Goal: Download file/media

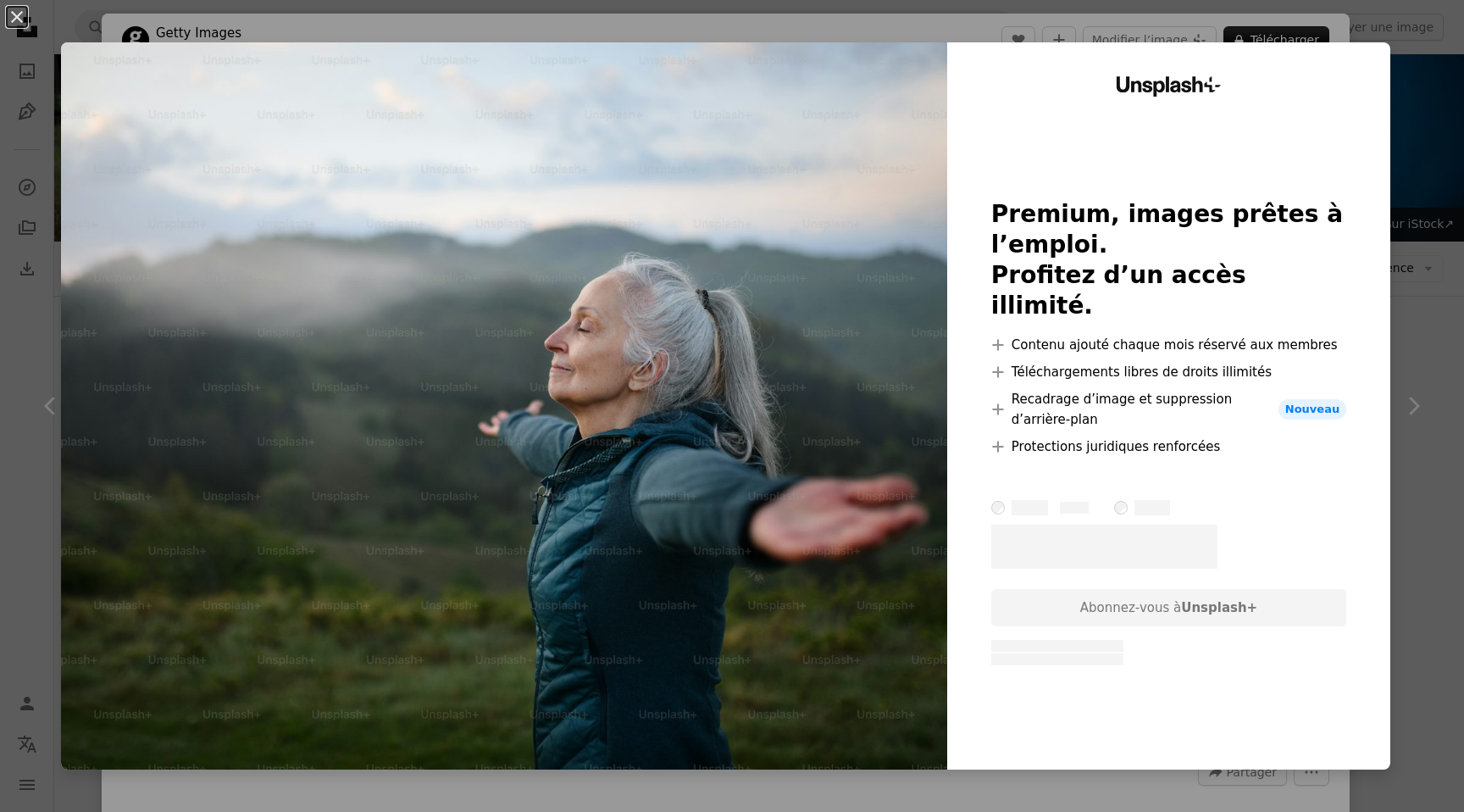
scroll to position [5698, 0]
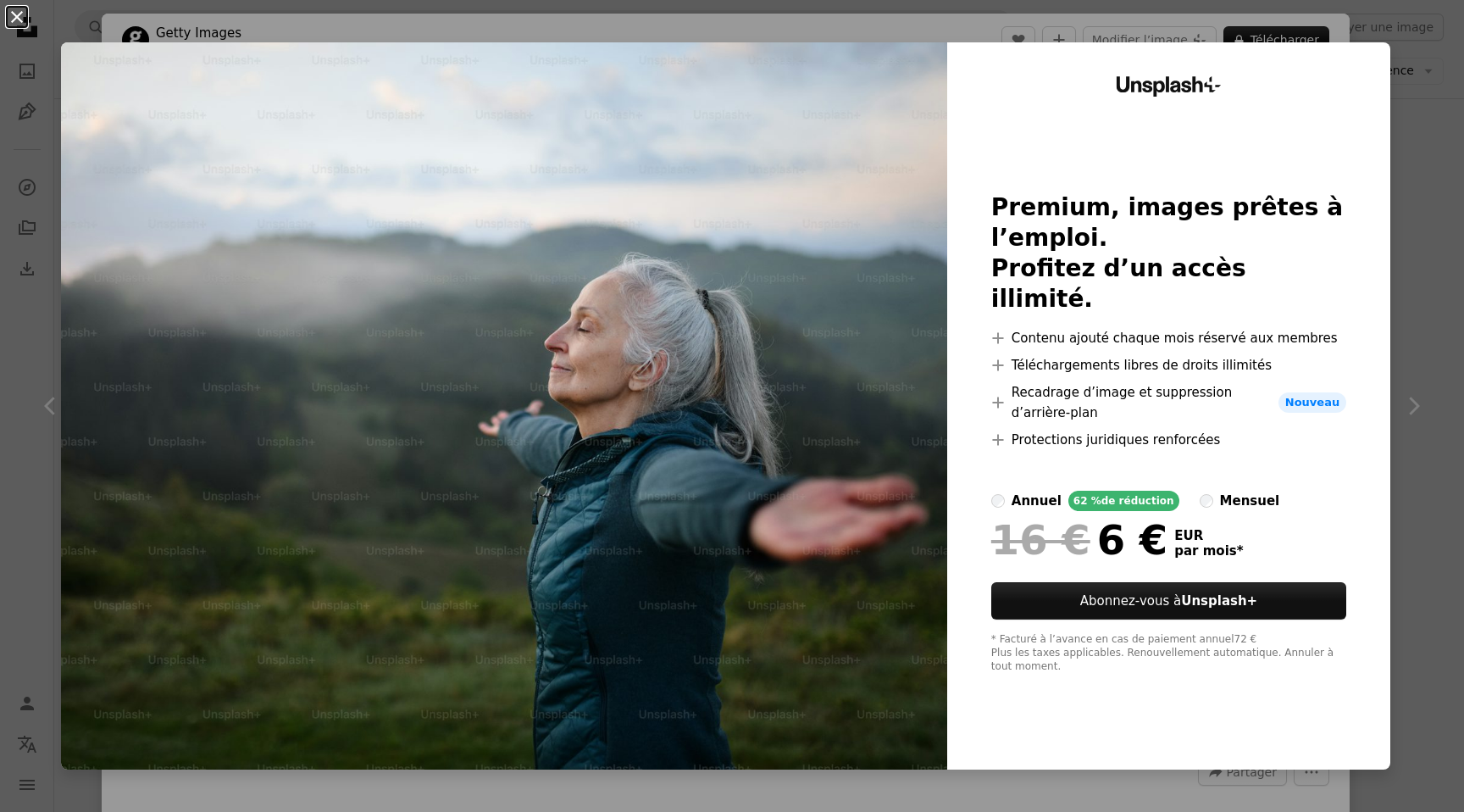
click at [17, 15] on button "An X shape" at bounding box center [16, 16] width 20 height 20
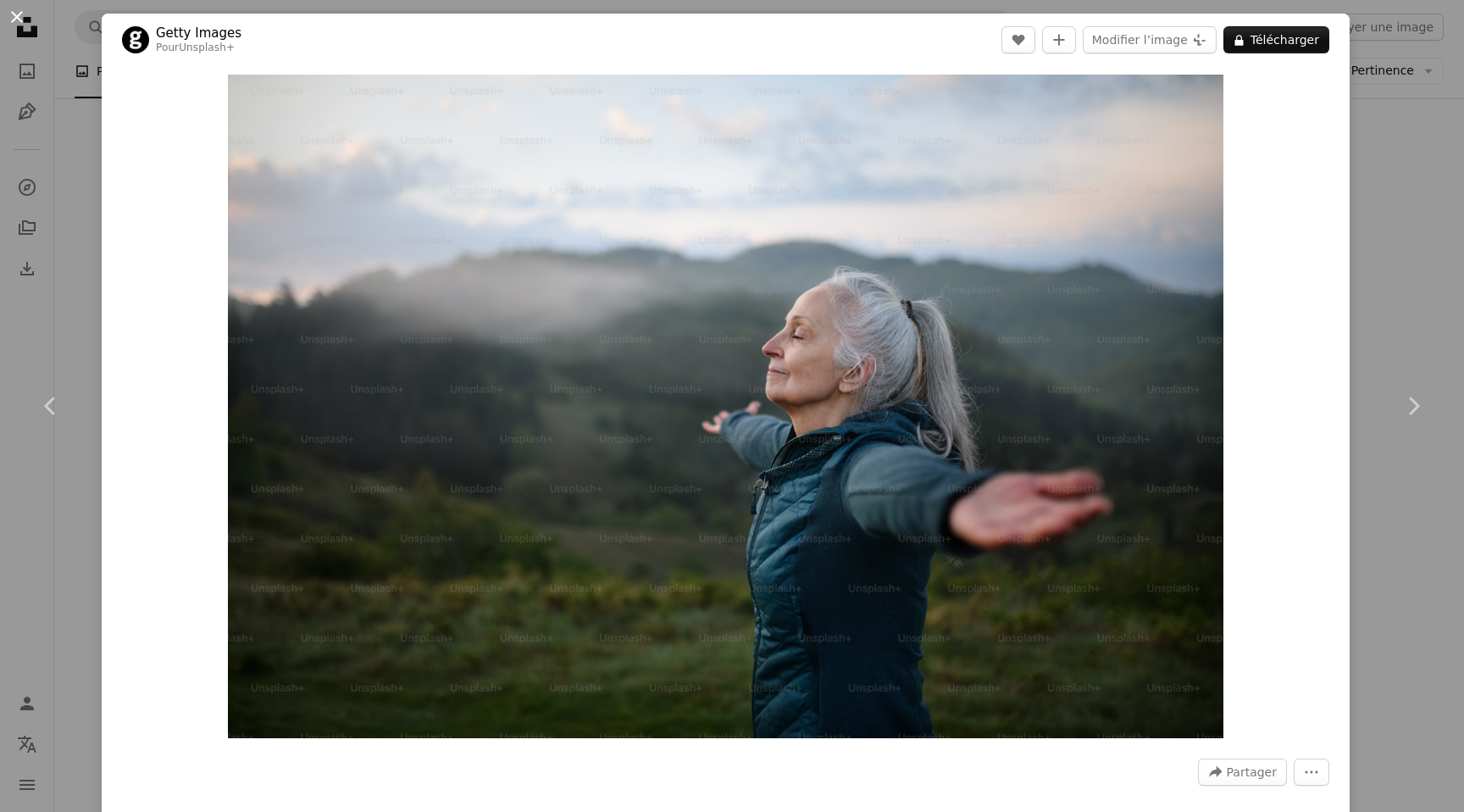
click at [16, 21] on button "An X shape" at bounding box center [16, 16] width 20 height 20
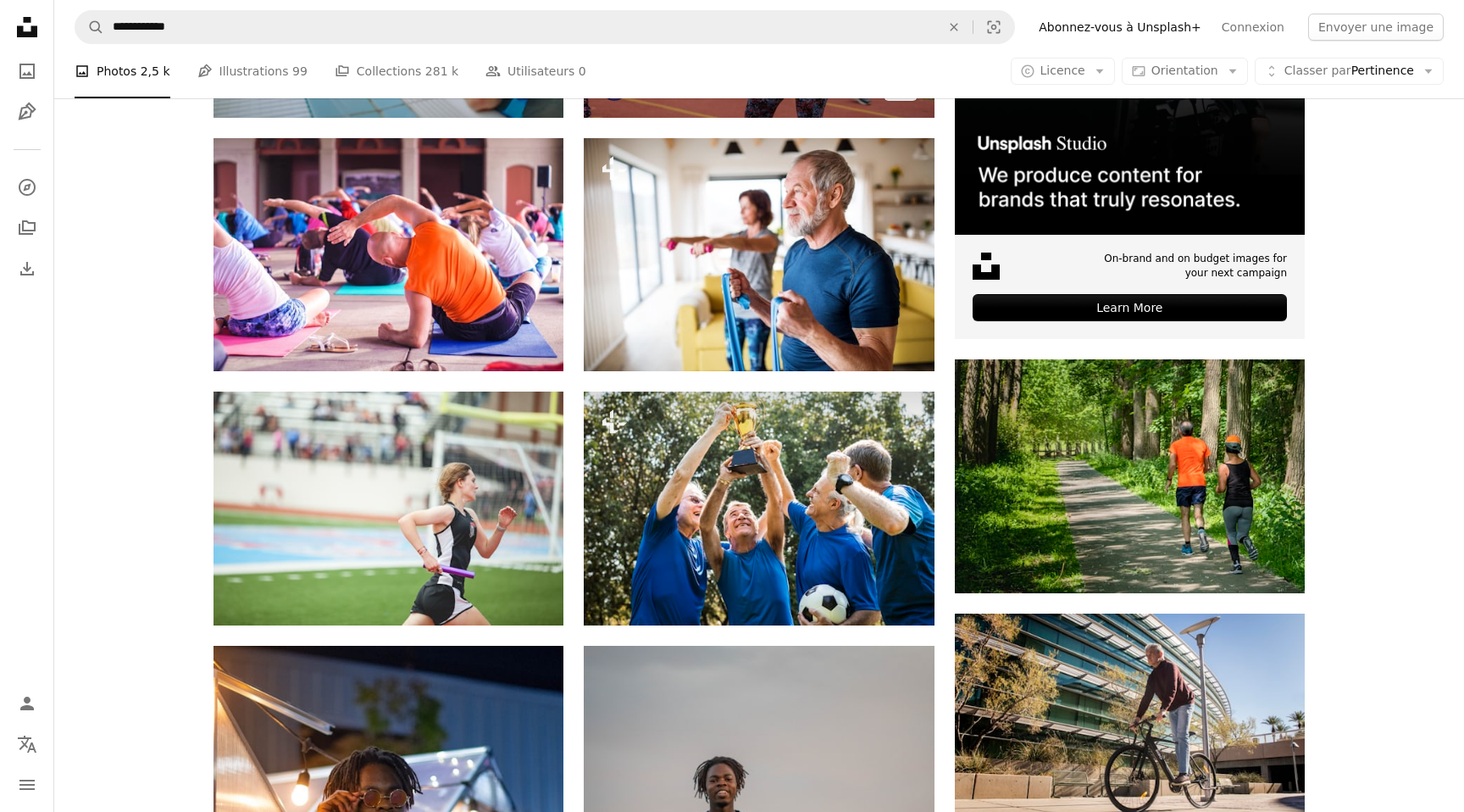
scroll to position [557, 0]
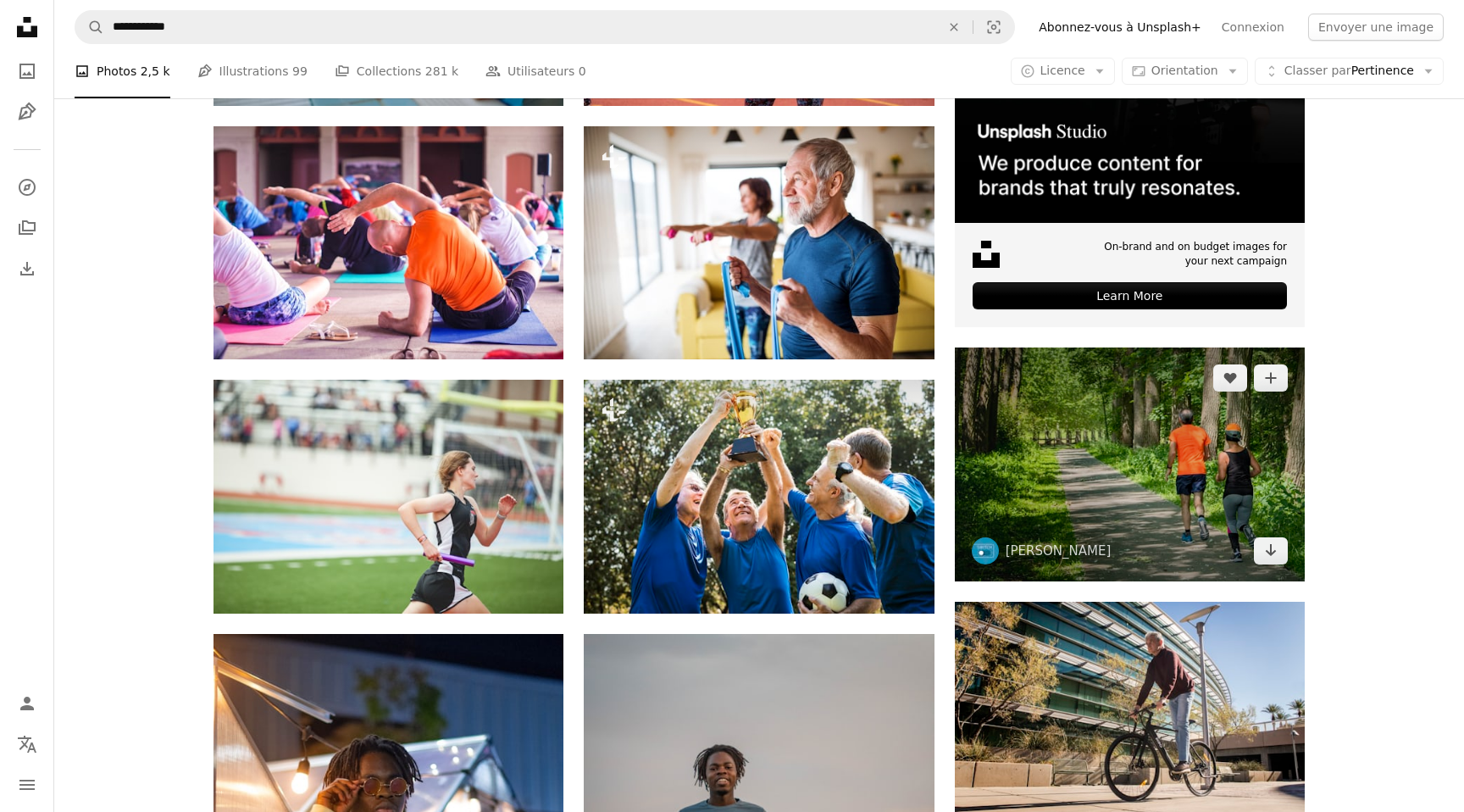
click at [1221, 465] on img at bounding box center [1129, 465] width 350 height 234
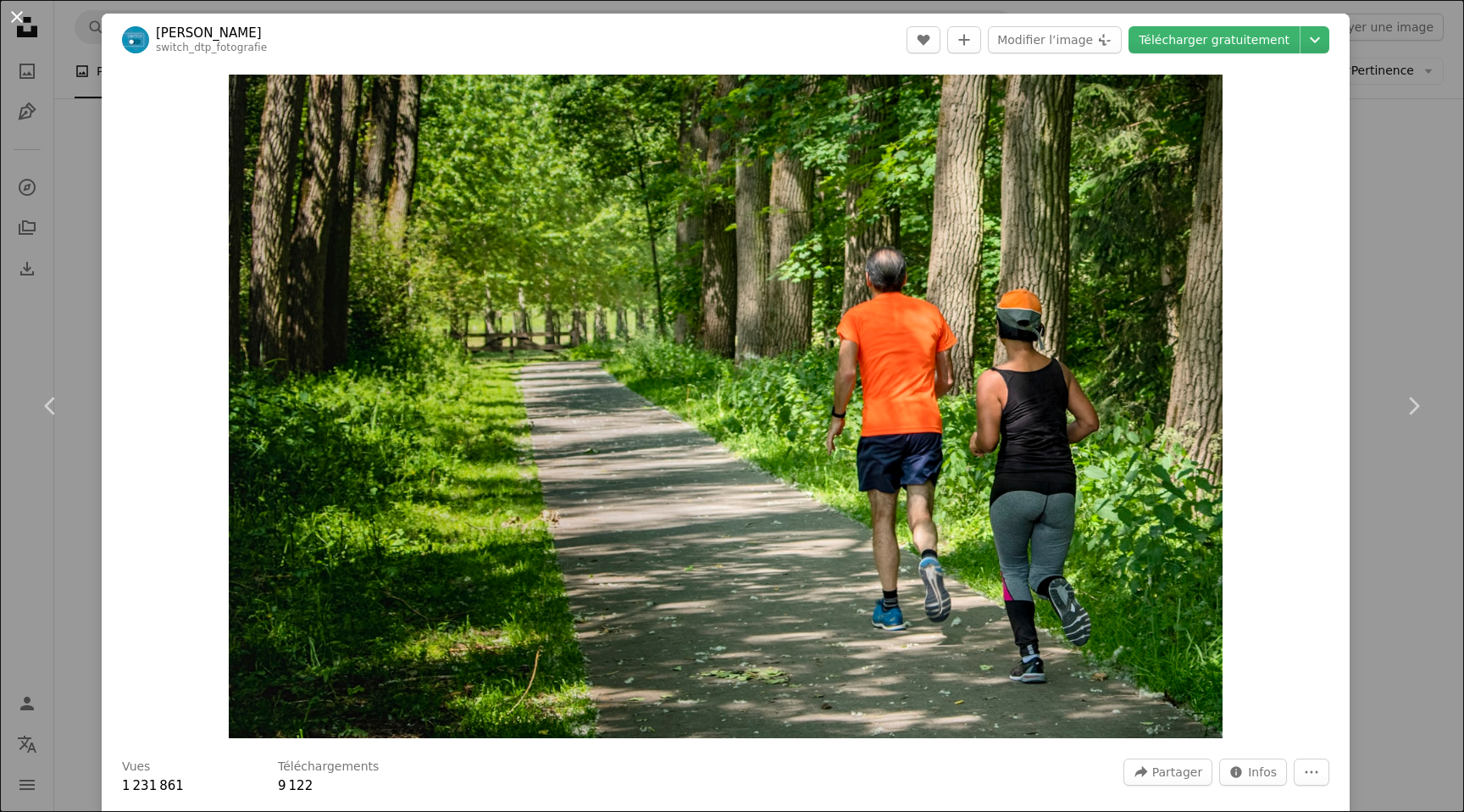
click at [22, 16] on button "An X shape" at bounding box center [16, 16] width 20 height 20
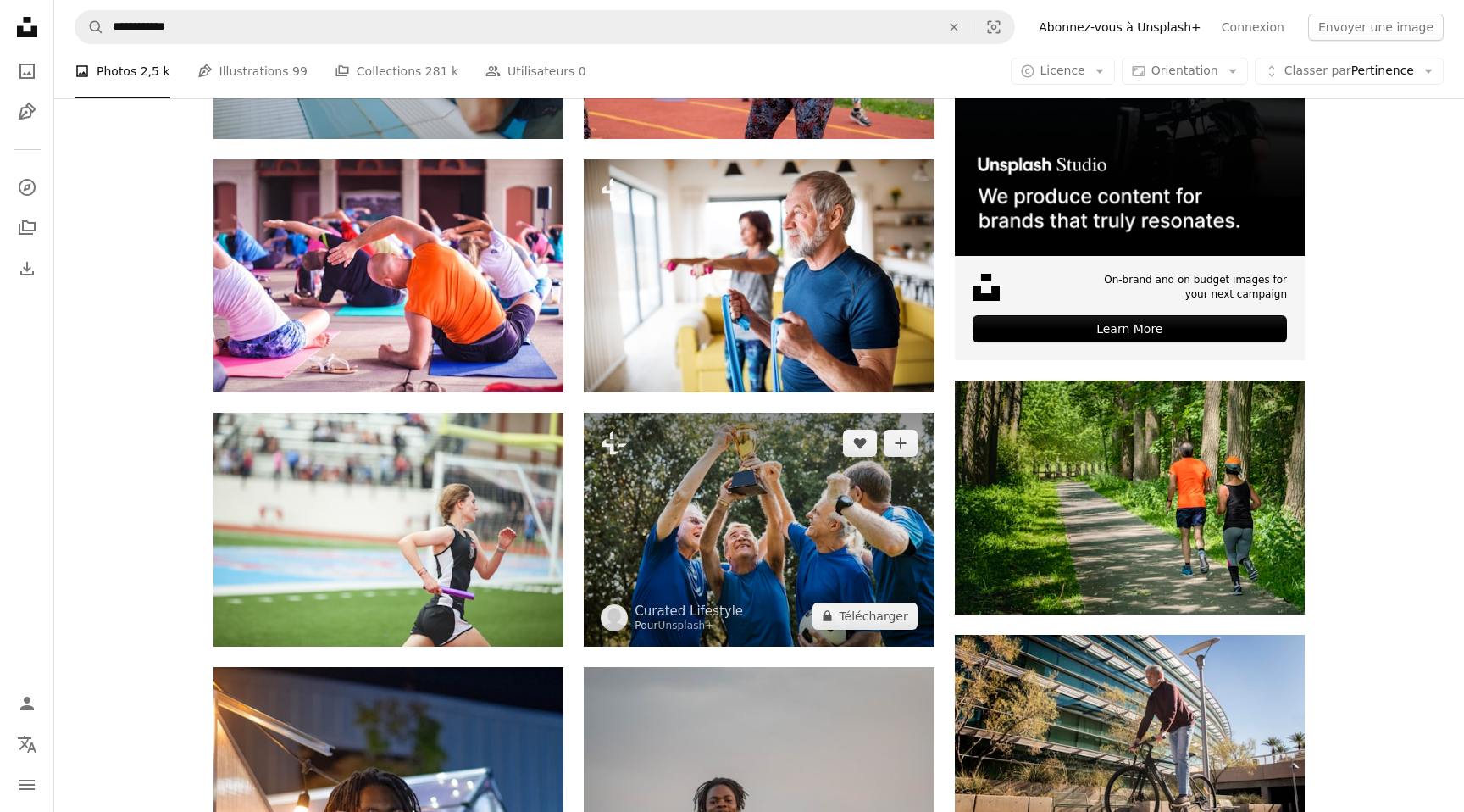
scroll to position [518, 0]
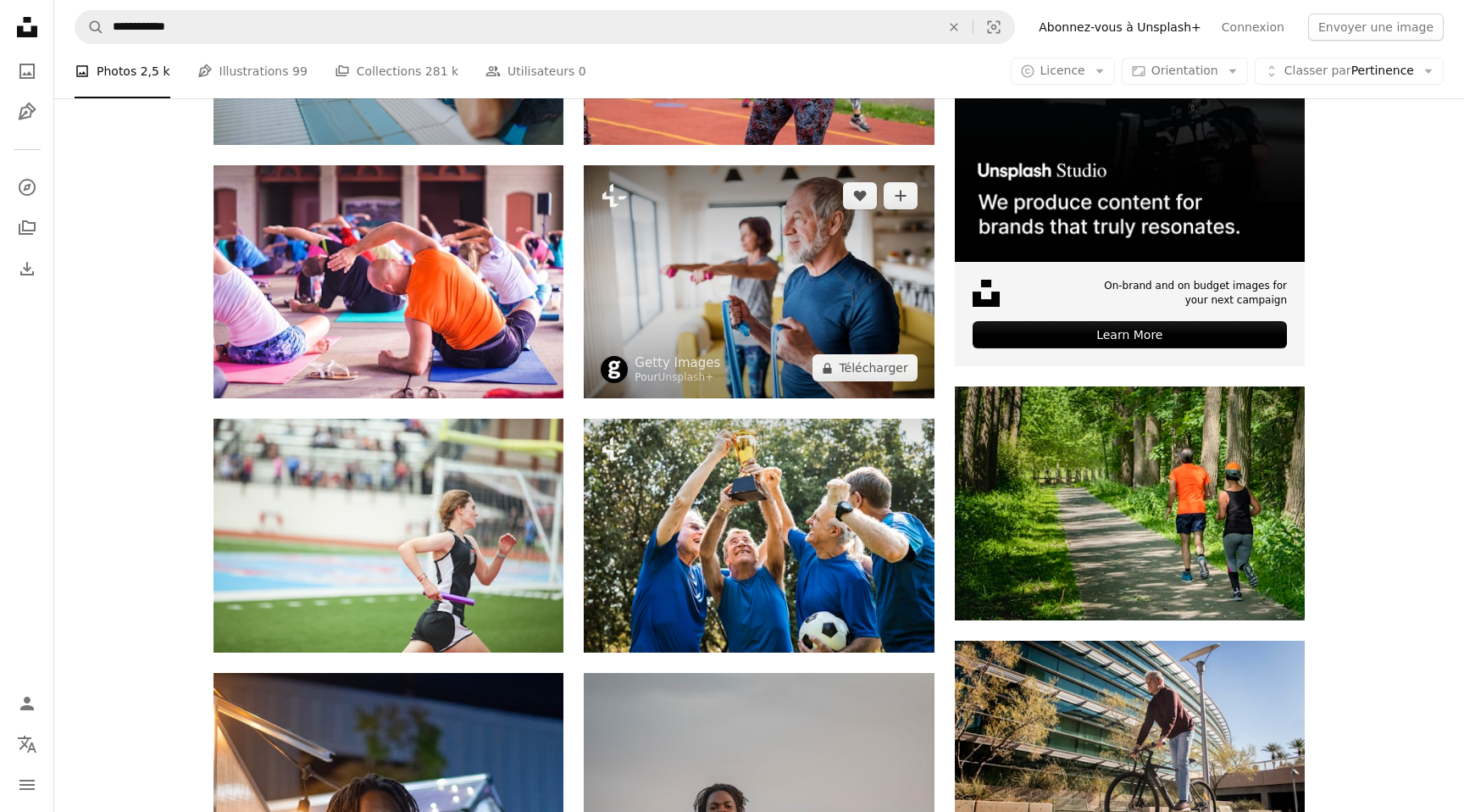
click at [815, 294] on img at bounding box center [758, 282] width 350 height 233
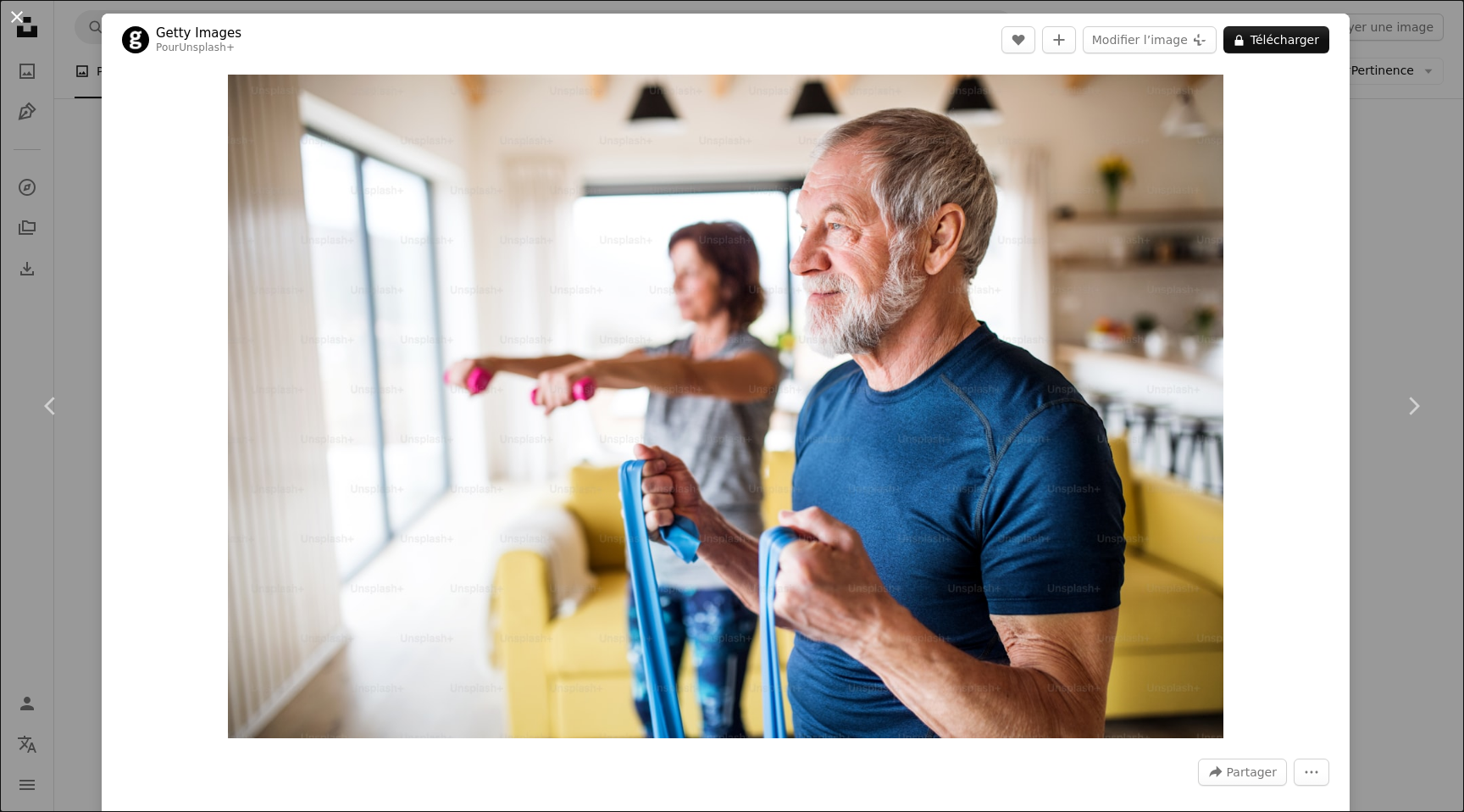
click at [10, 11] on button "An X shape" at bounding box center [16, 16] width 20 height 20
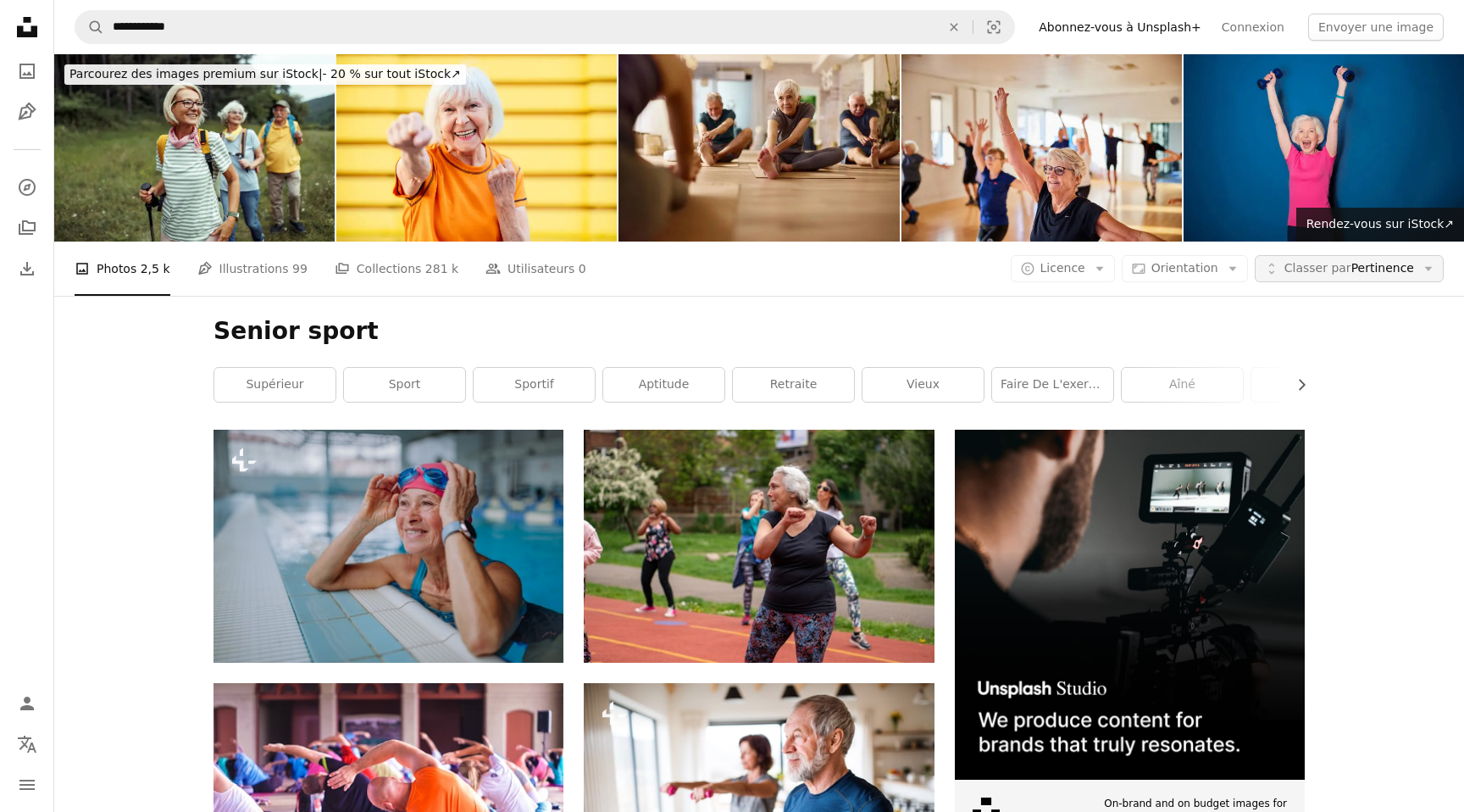
click at [1402, 273] on span "Classer par Pertinence" at bounding box center [1349, 268] width 130 height 17
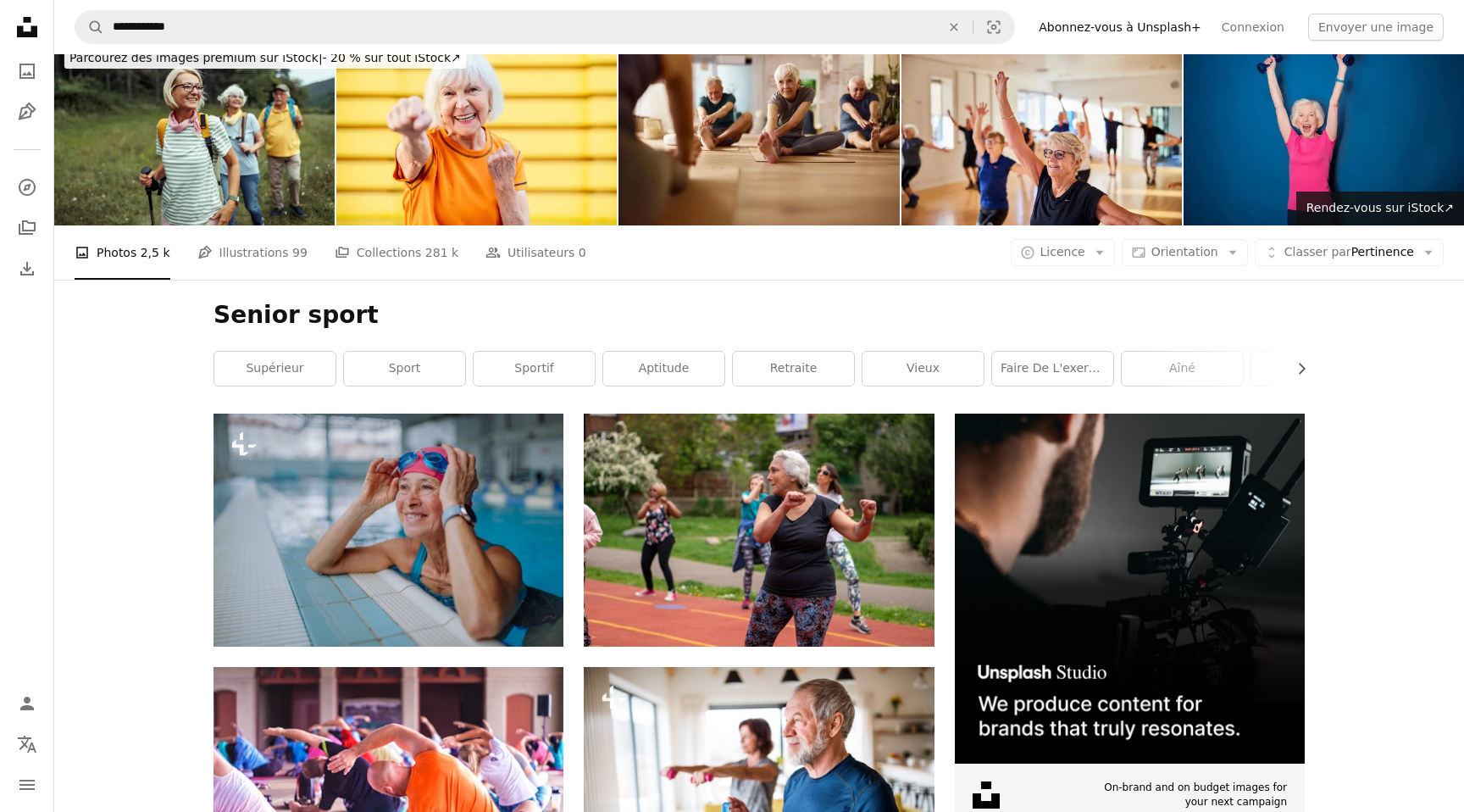
scroll to position [21, 0]
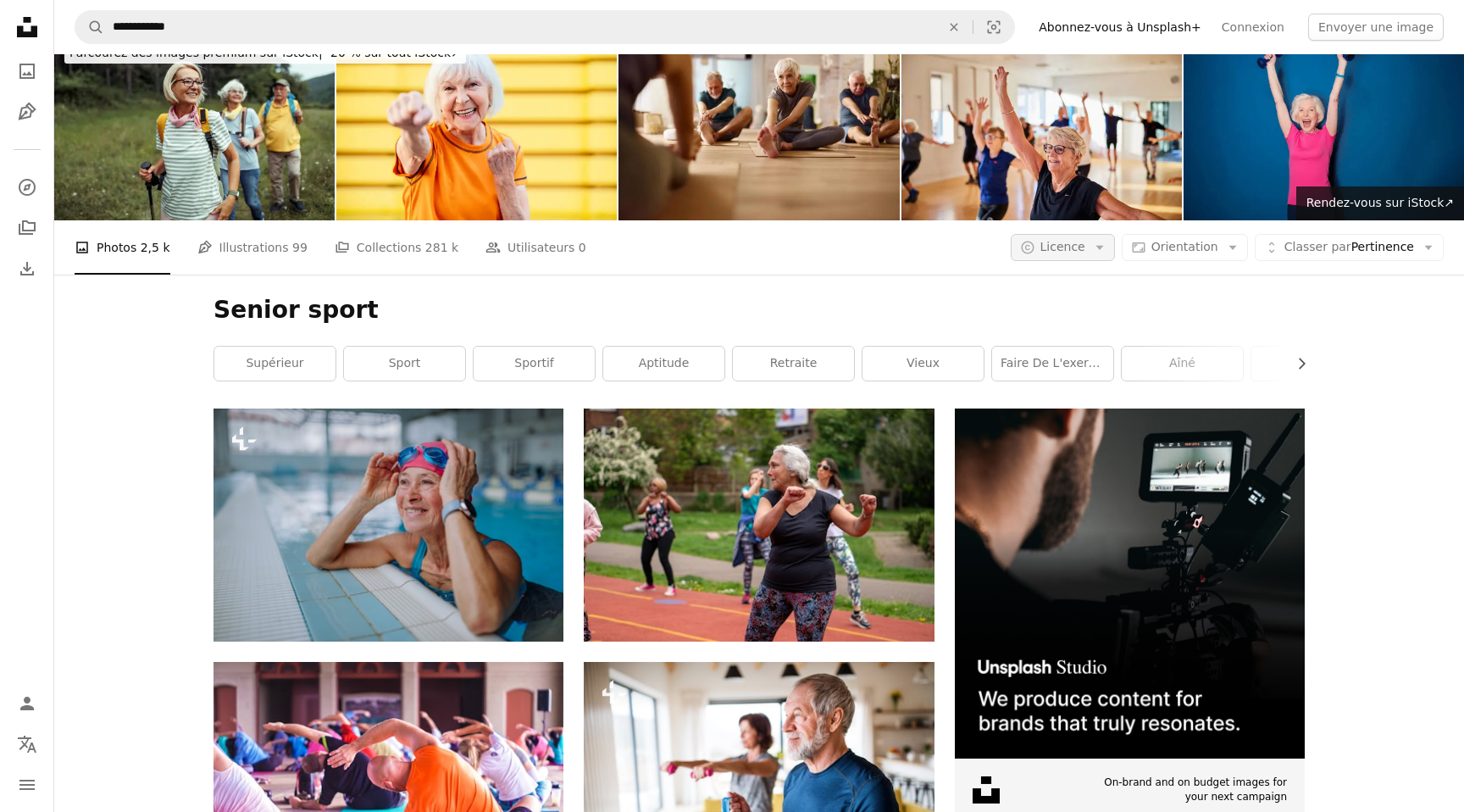
click at [1107, 251] on icon "Arrow down" at bounding box center [1099, 247] width 16 height 16
click at [1091, 380] on span "Gratuite" at bounding box center [1106, 382] width 103 height 17
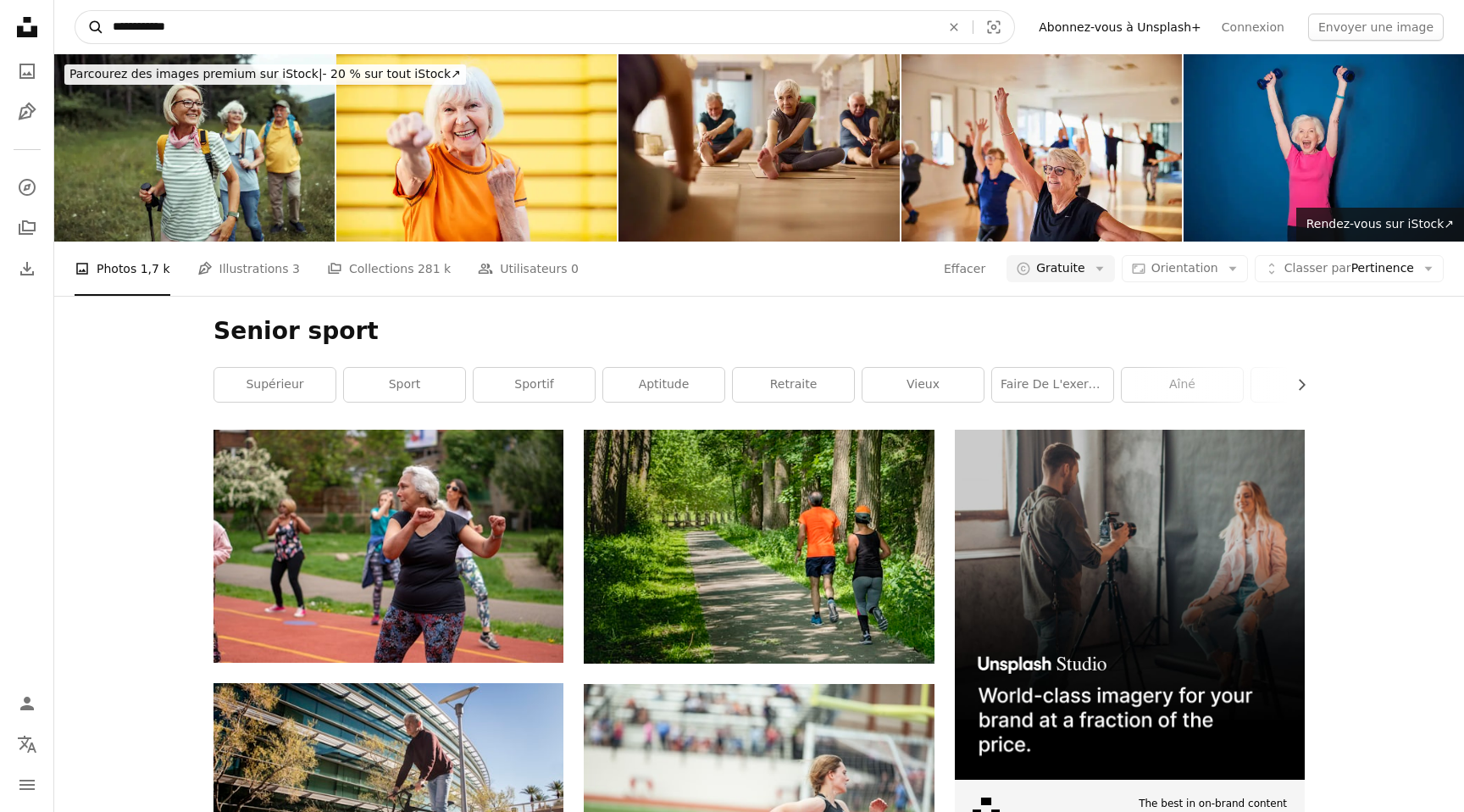
drag, startPoint x: 199, startPoint y: 28, endPoint x: 99, endPoint y: 16, distance: 100.7
click at [99, 16] on form "**********" at bounding box center [545, 27] width 940 height 34
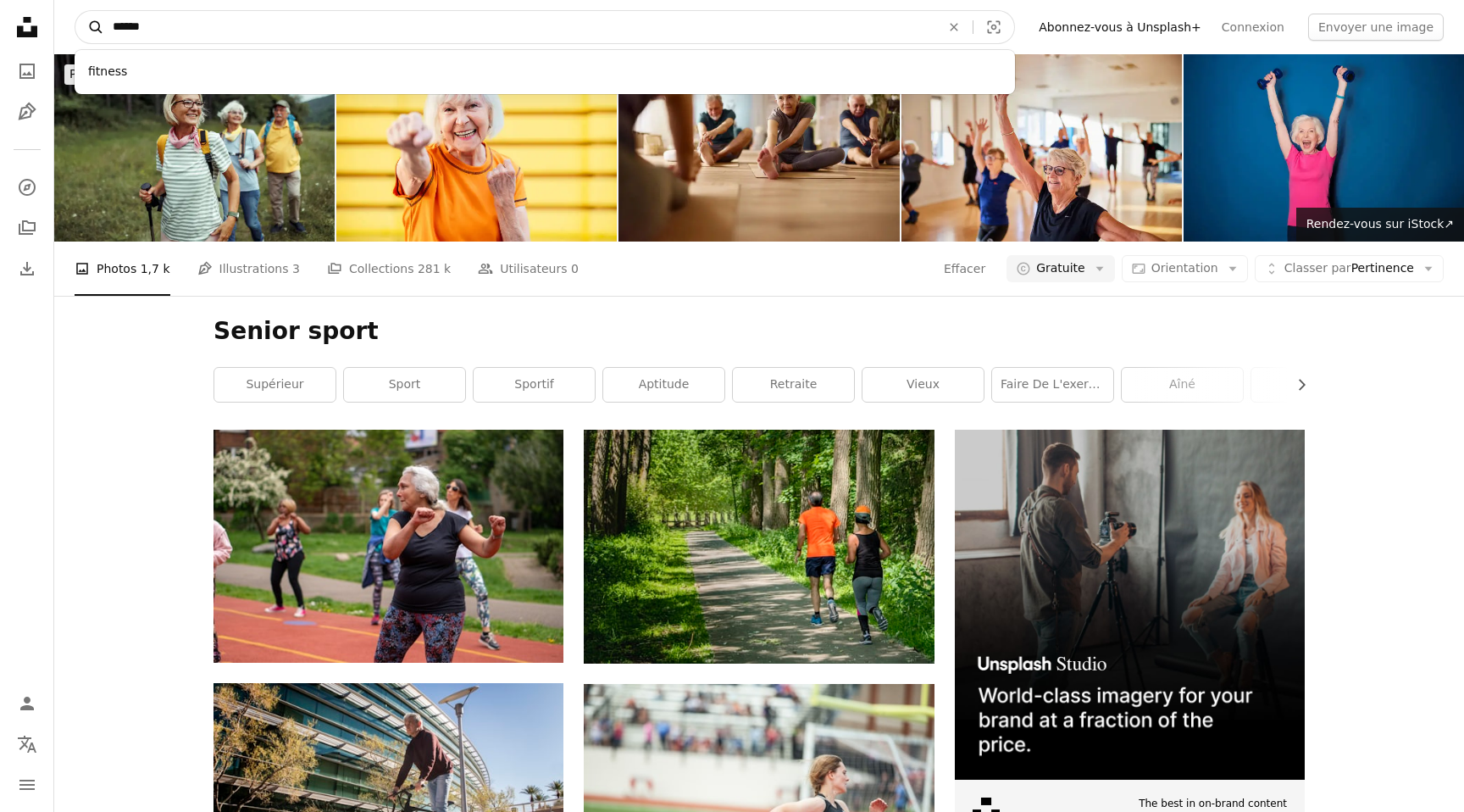
type input "*******"
click button "A magnifying glass" at bounding box center [89, 27] width 28 height 32
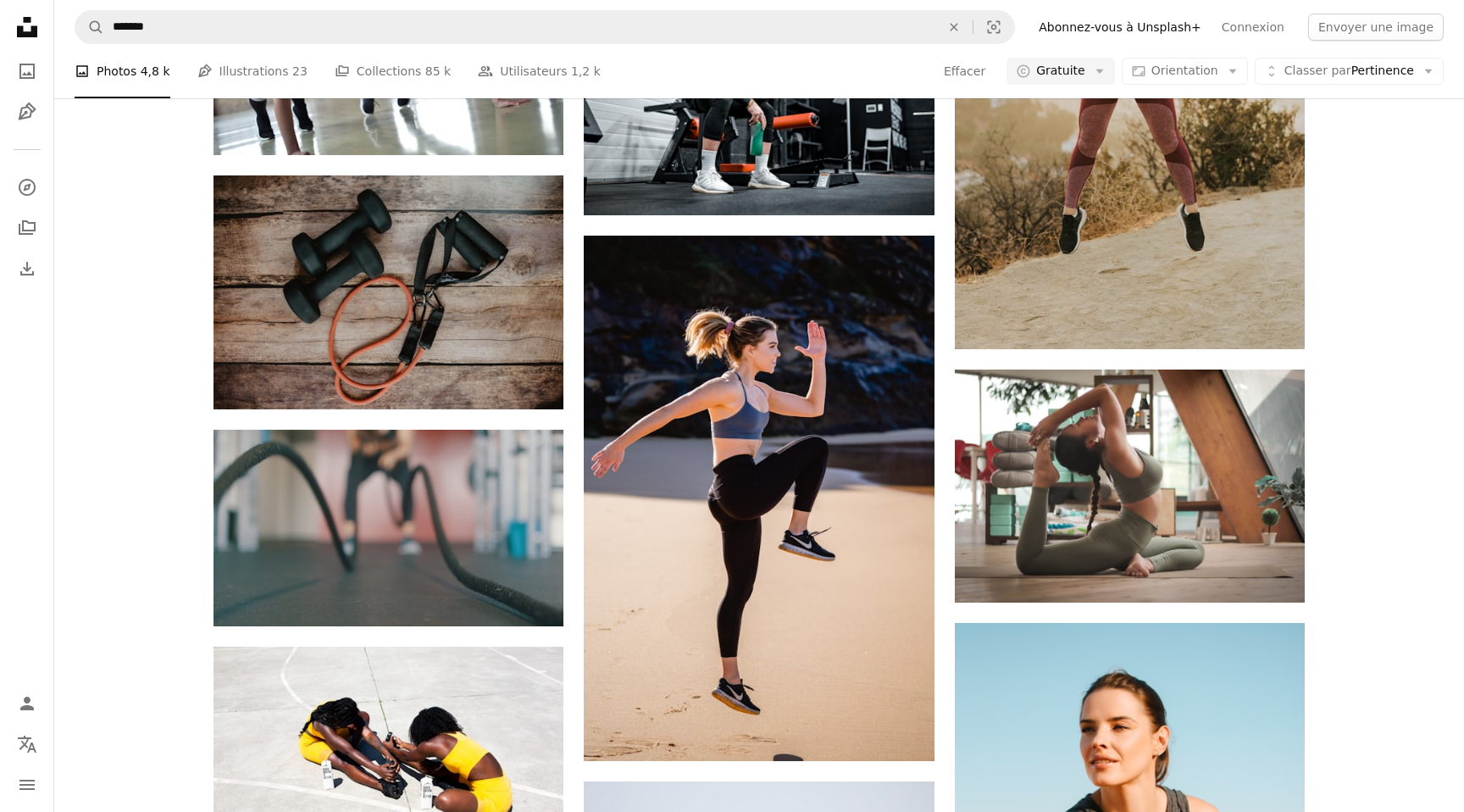
scroll to position [5697, 0]
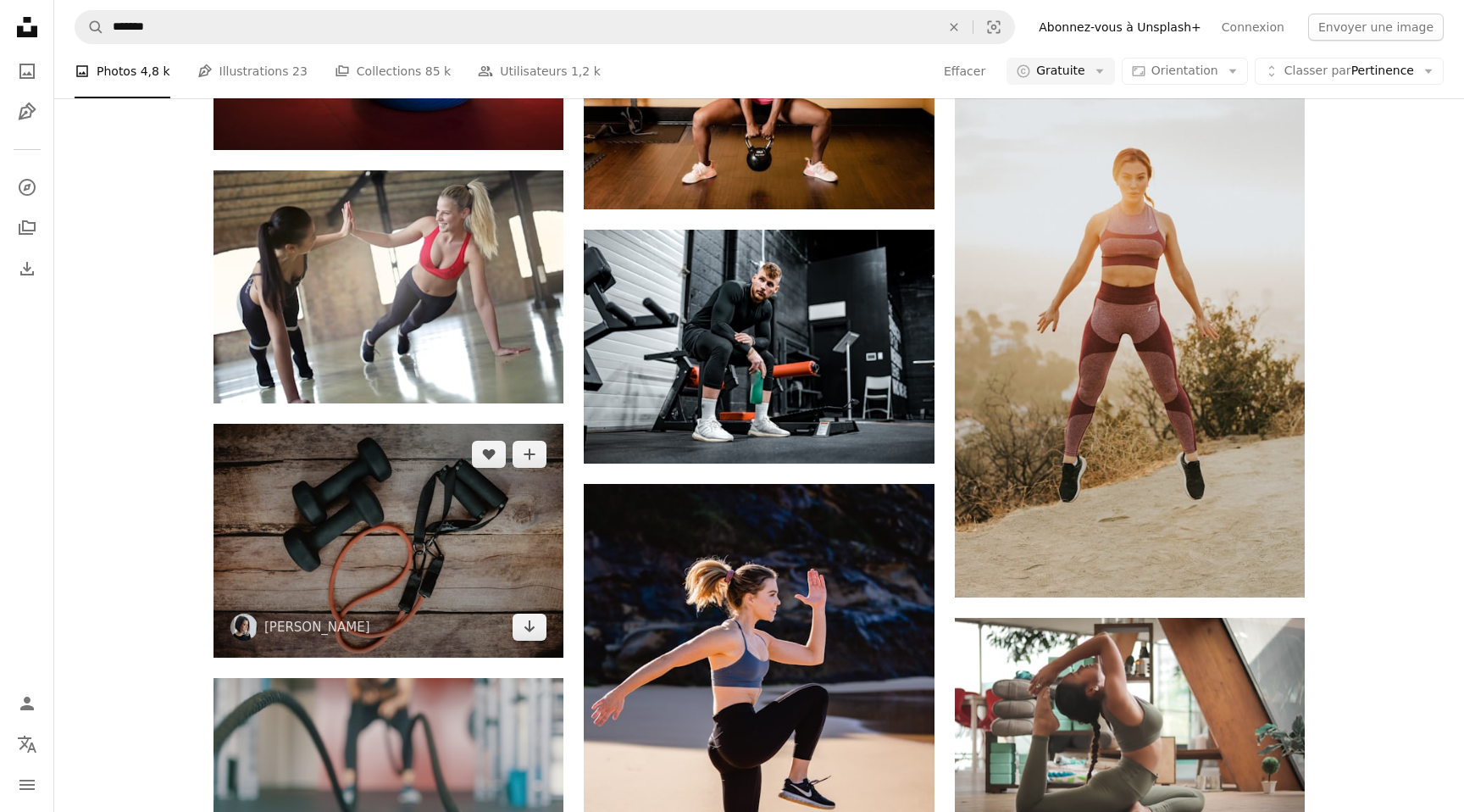
click at [417, 557] on img at bounding box center [388, 540] width 350 height 233
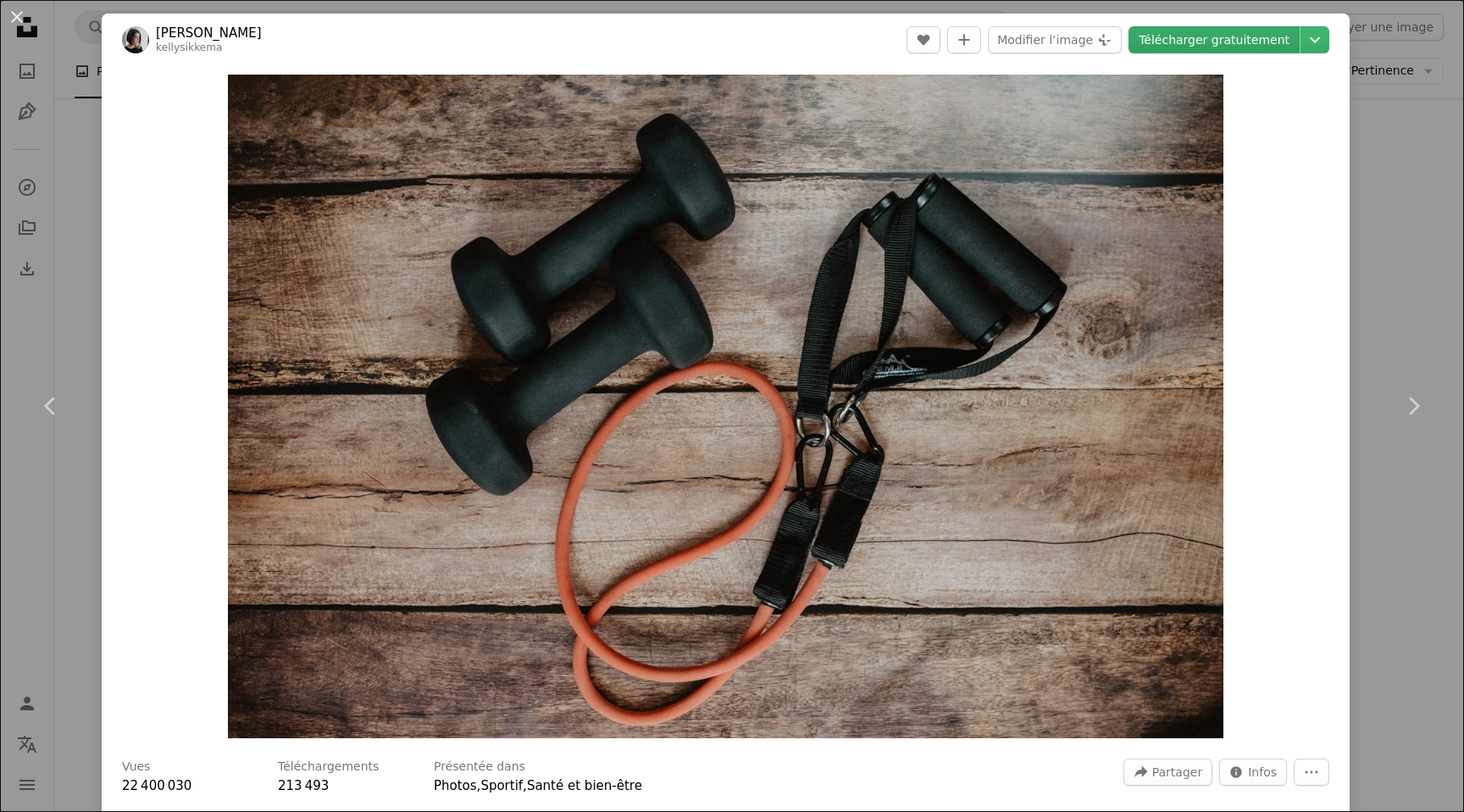
click at [1247, 29] on link "Télécharger gratuitement" at bounding box center [1213, 40] width 171 height 27
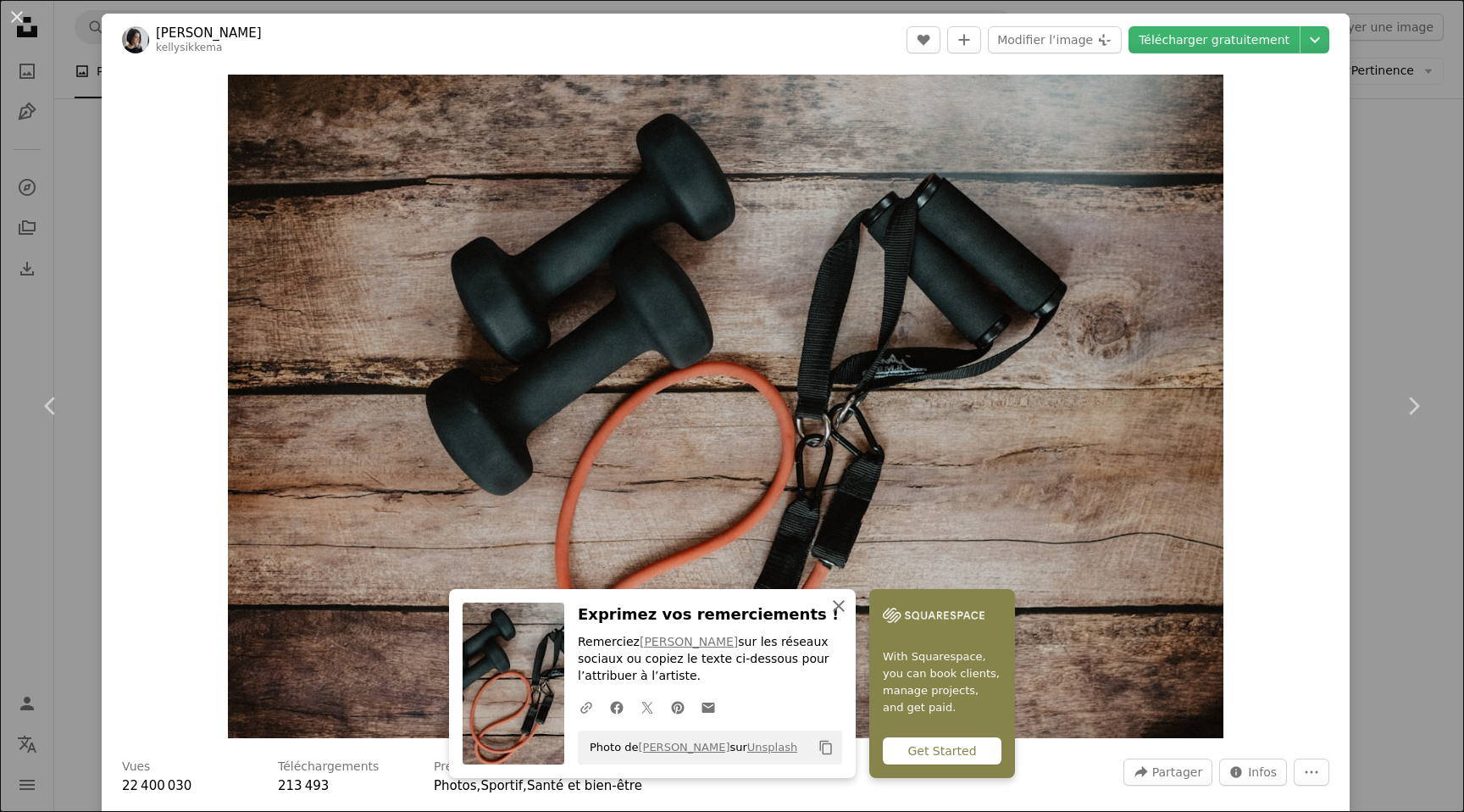
click at [837, 604] on icon "button" at bounding box center [839, 605] width 12 height 12
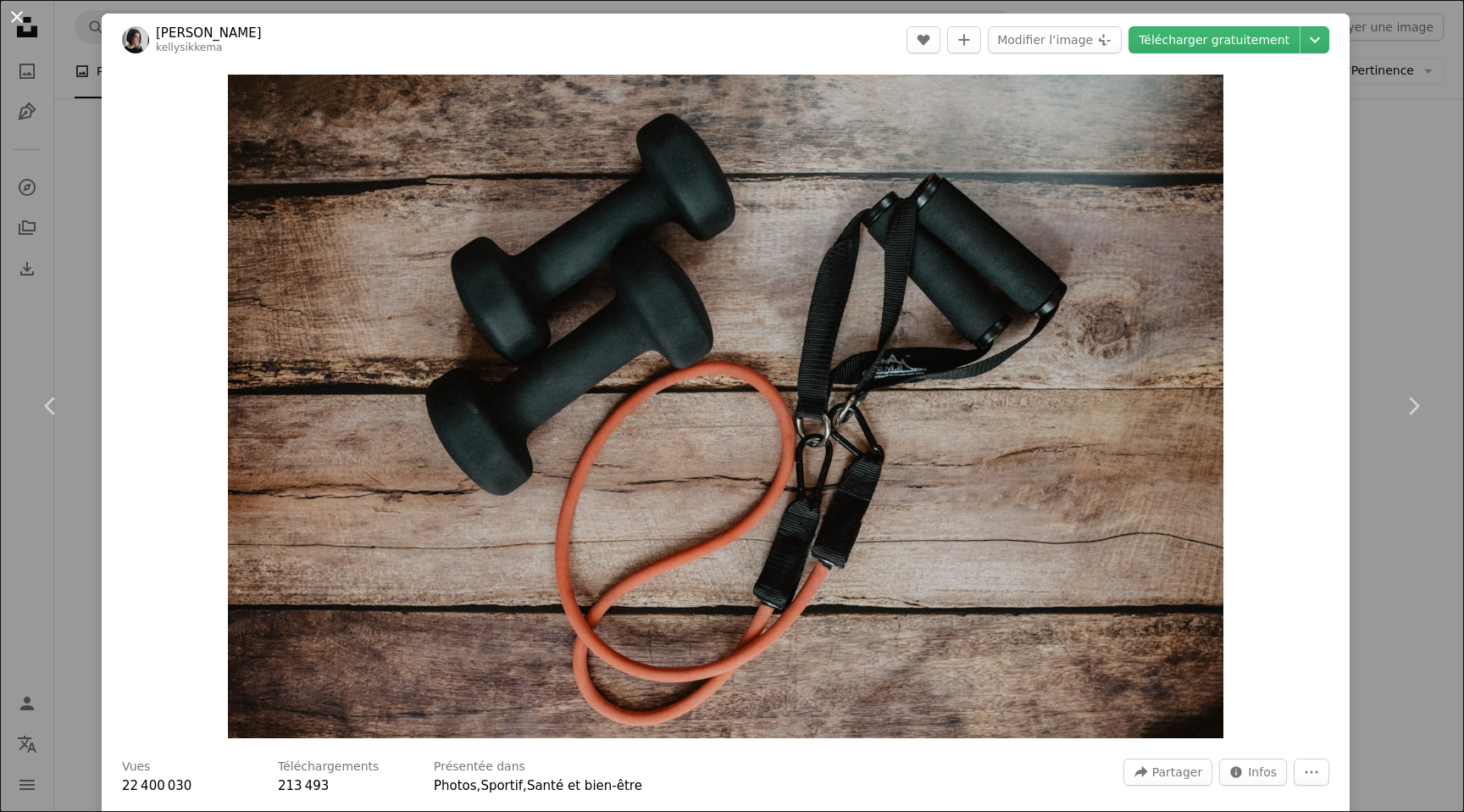
click at [17, 18] on button "An X shape" at bounding box center [16, 16] width 20 height 20
